Goal: Task Accomplishment & Management: Manage account settings

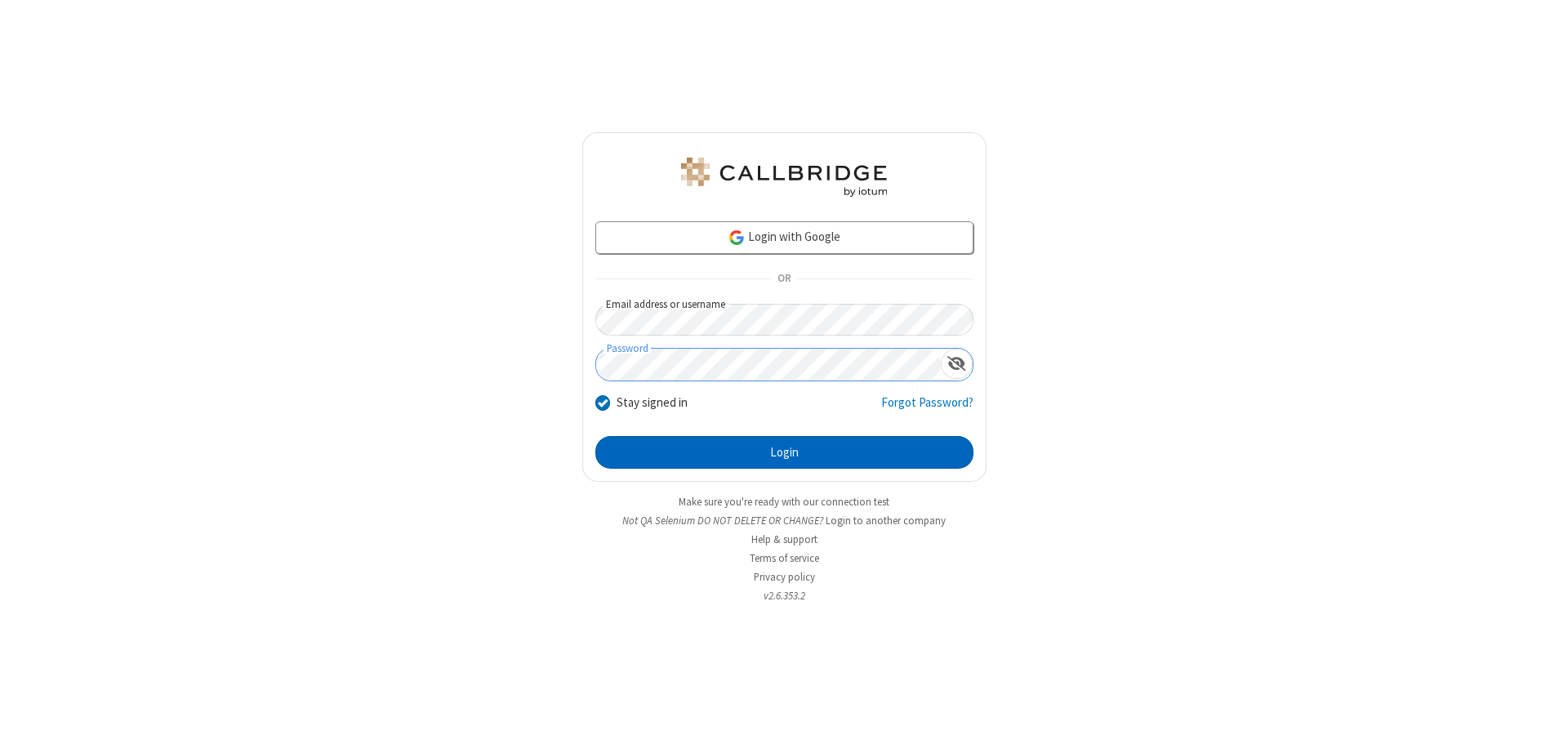
click at [784, 452] on button "Login" at bounding box center [784, 451] width 378 height 33
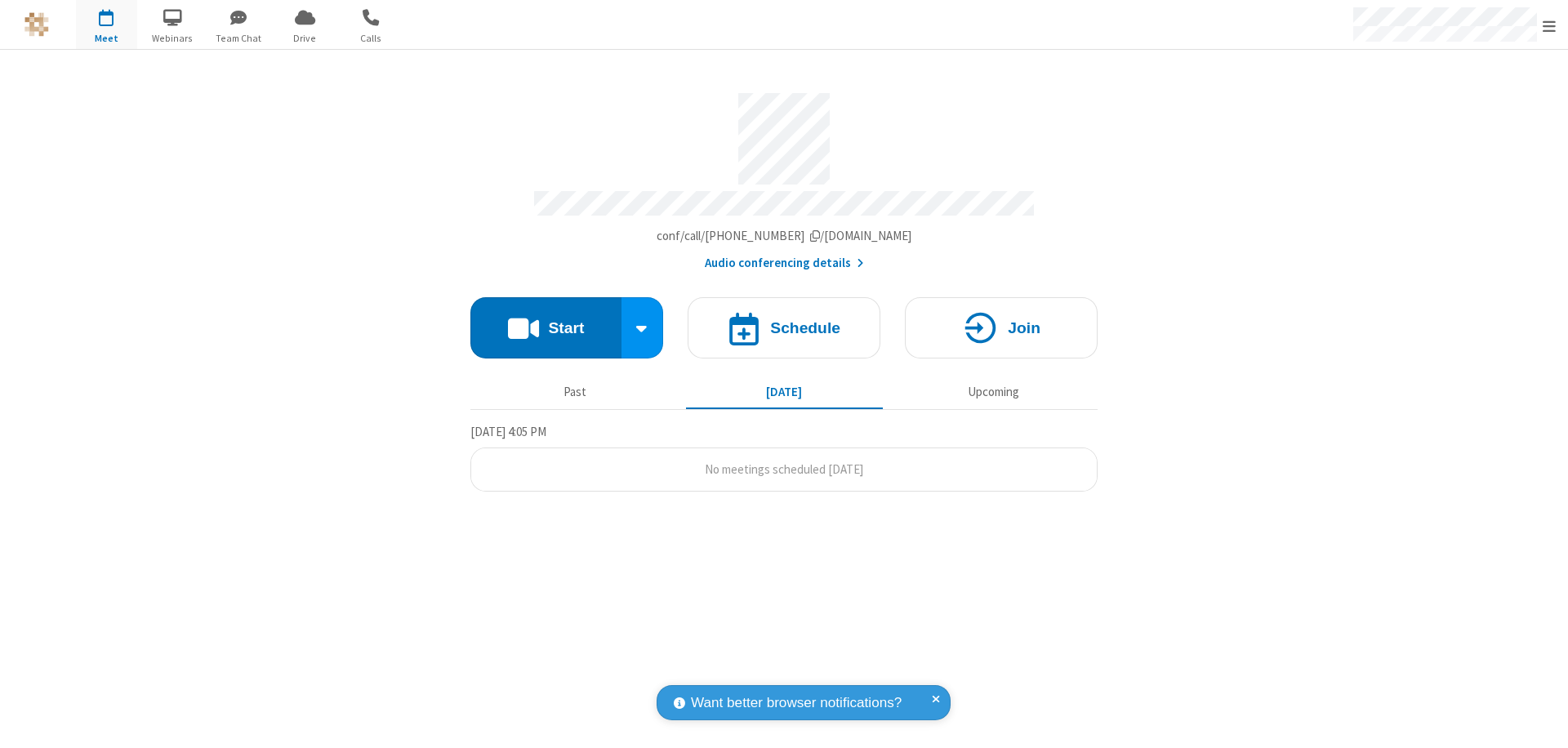
click at [1549, 26] on span "Open menu" at bounding box center [1548, 26] width 13 height 16
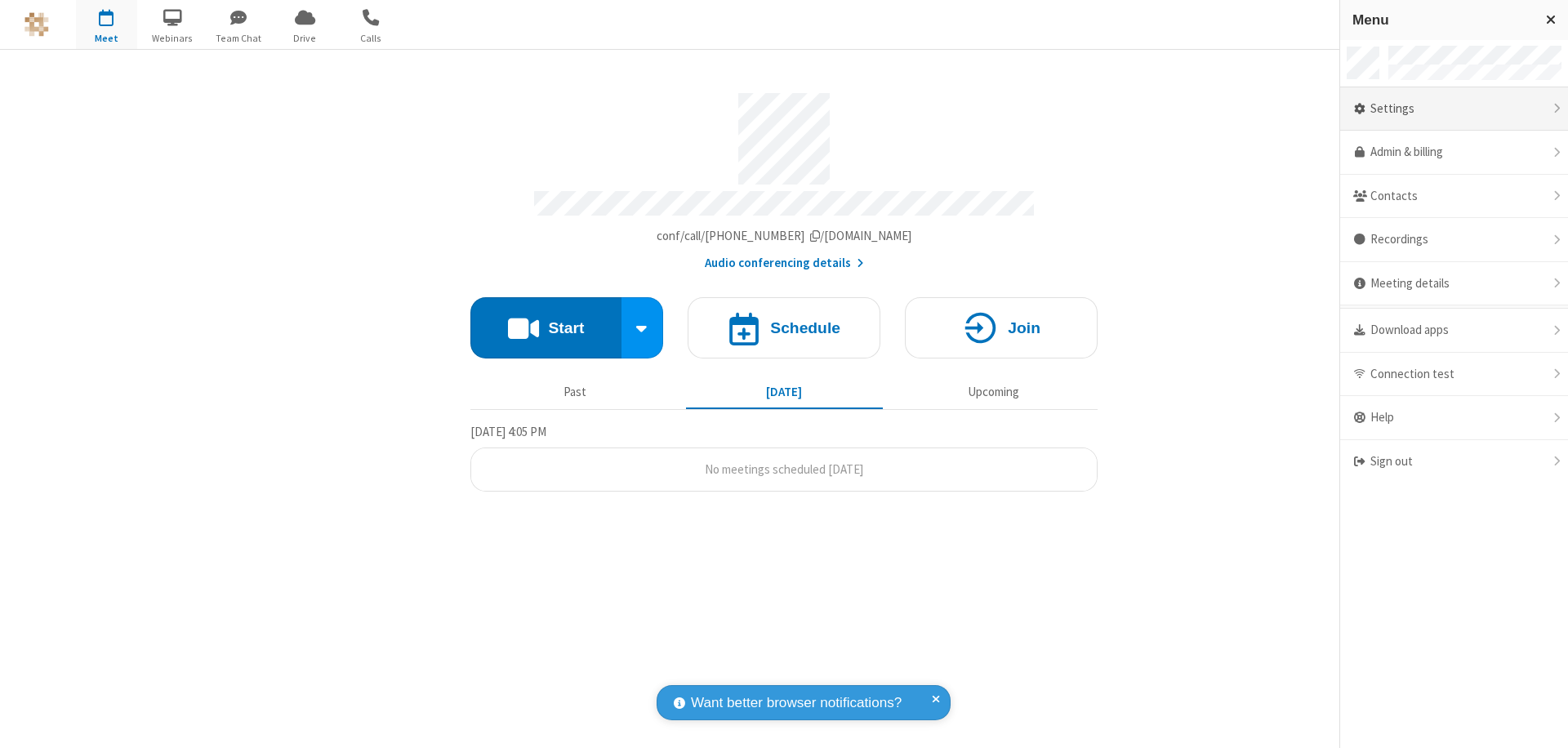
click at [1454, 108] on div "Settings" at bounding box center [1454, 109] width 228 height 44
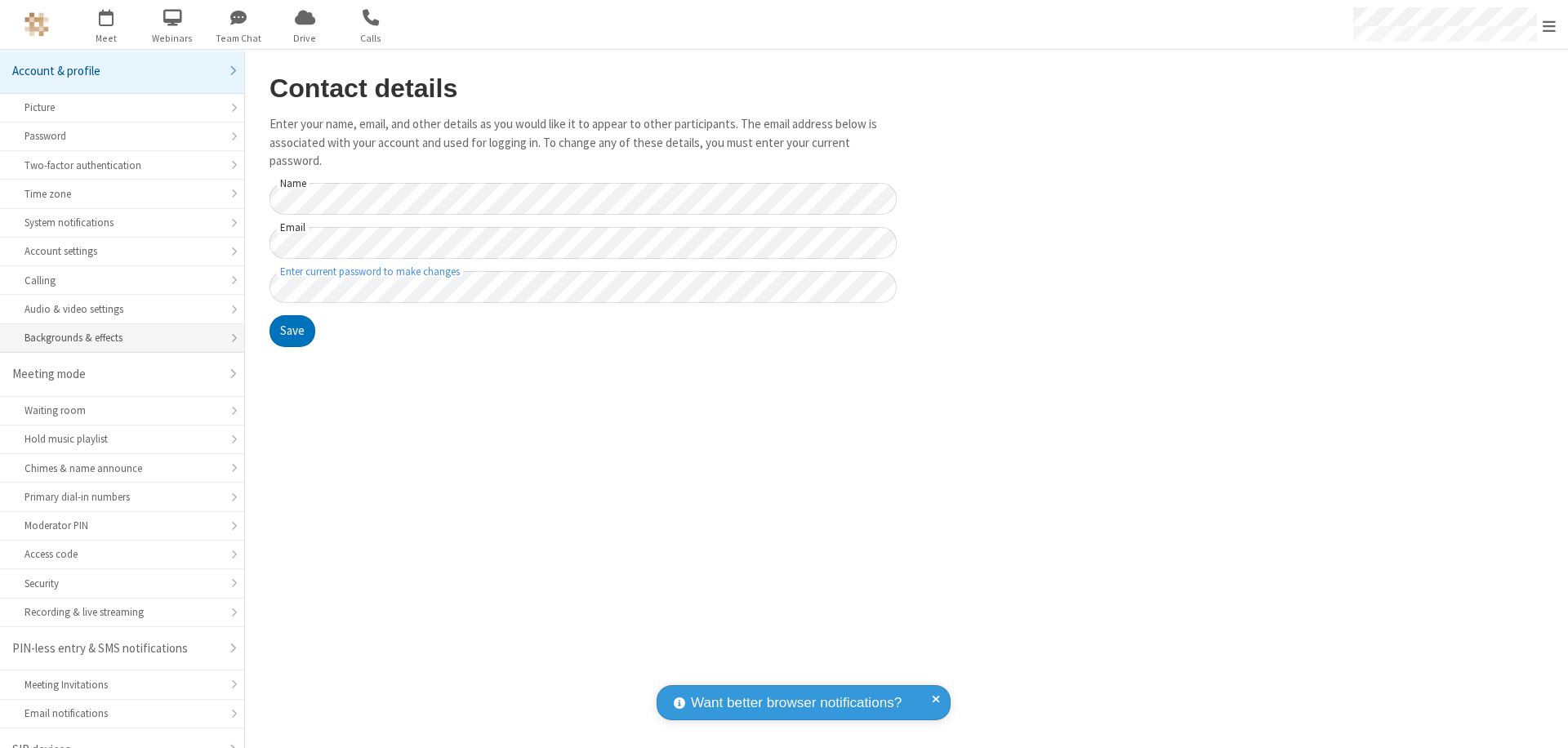
click at [116, 329] on div "Backgrounds & effects" at bounding box center [122, 337] width 196 height 16
